Goal: Register for event/course

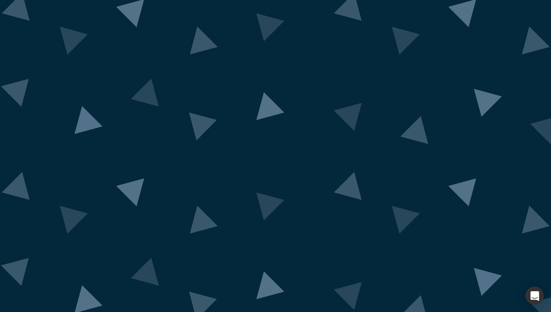
scroll to position [4, 0]
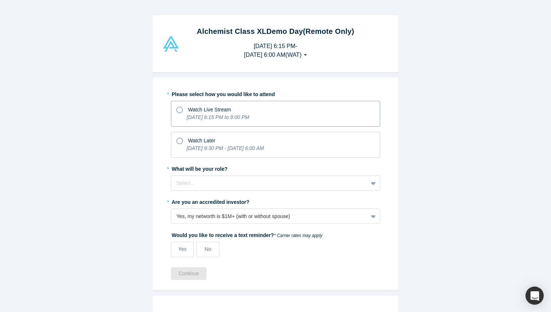
click at [212, 109] on span "Watch Live Stream" at bounding box center [209, 110] width 43 height 6
click at [0, 0] on input "Watch Live Stream [DATE] 6:15 PM to 9:00 PM" at bounding box center [0, 0] width 0 height 0
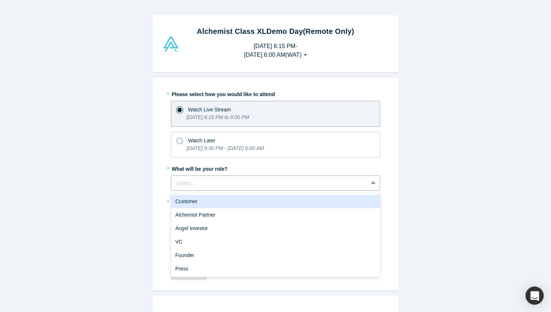
click at [209, 186] on div at bounding box center [269, 183] width 186 height 9
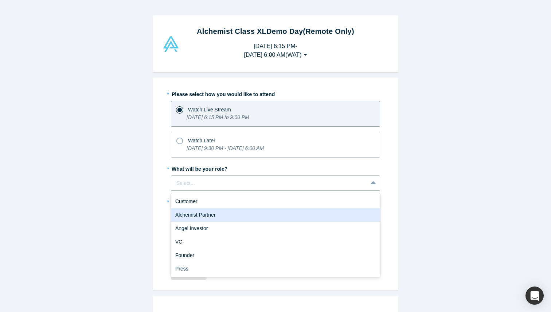
click at [211, 216] on div "Alchemist Partner" at bounding box center [275, 214] width 209 height 13
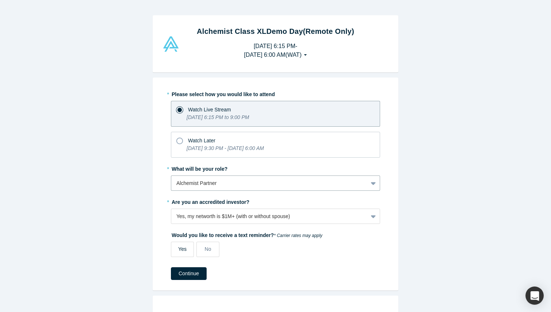
click at [184, 251] on span "Yes" at bounding box center [182, 249] width 8 height 6
click at [0, 0] on input "Yes" at bounding box center [0, 0] width 0 height 0
select select "US"
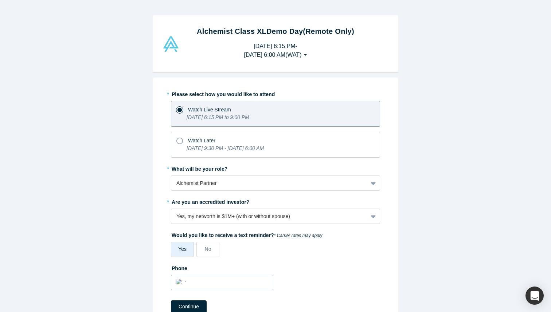
click at [182, 287] on div "International [GEOGRAPHIC_DATA] [GEOGRAPHIC_DATA] [GEOGRAPHIC_DATA] [GEOGRAPHIC…" at bounding box center [222, 282] width 102 height 15
click at [196, 283] on input "tel" at bounding box center [229, 281] width 80 height 11
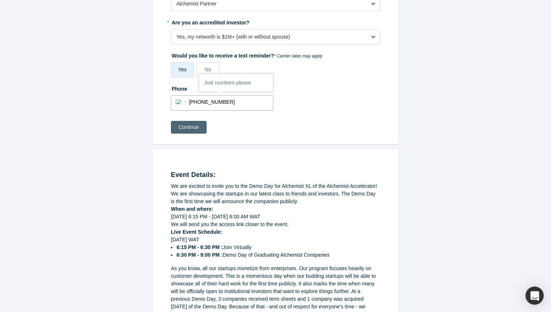
scroll to position [174, 0]
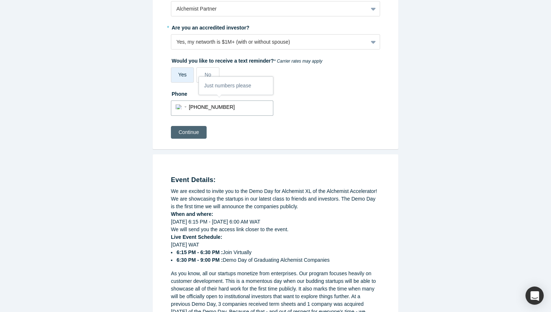
type input "[PHONE_NUMBER]"
click at [186, 131] on button "Continue" at bounding box center [189, 132] width 36 height 13
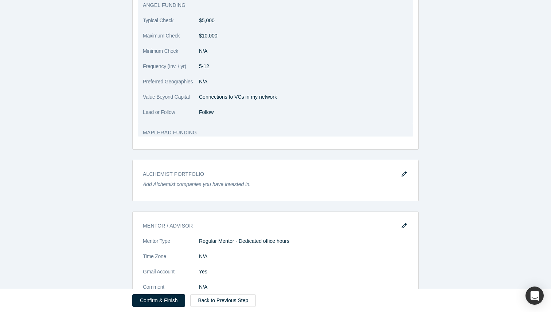
scroll to position [623, 0]
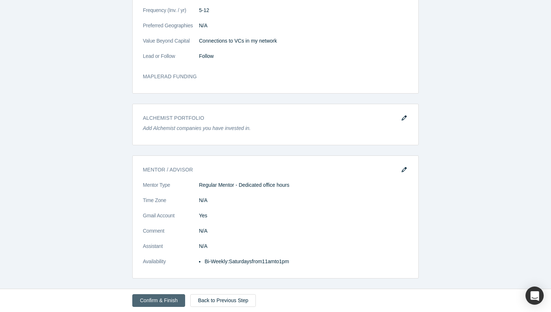
click at [147, 302] on button "Confirm & Finish" at bounding box center [158, 300] width 53 height 13
